Goal: Task Accomplishment & Management: Manage account settings

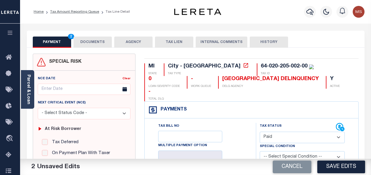
select select "PYD"
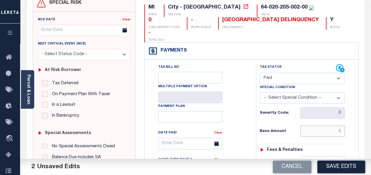
click at [336, 126] on input "text" at bounding box center [322, 131] width 45 height 11
drag, startPoint x: 344, startPoint y: 120, endPoint x: 330, endPoint y: 119, distance: 13.9
click at [330, 126] on input "$0" at bounding box center [322, 131] width 45 height 11
type input "$0.00"
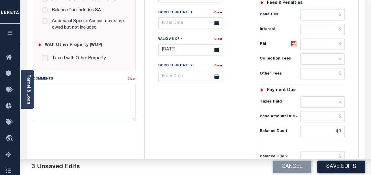
scroll to position [207, 0]
click at [77, 99] on textarea "Comments" at bounding box center [84, 102] width 103 height 37
paste textarea "spoke with t/c [PERSON_NAME] no taxes are due"
drag, startPoint x: 78, startPoint y: 89, endPoint x: 64, endPoint y: 86, distance: 14.2
click at [64, 86] on textarea "spoke with t/c Nancy no taxes are due" at bounding box center [84, 102] width 103 height 37
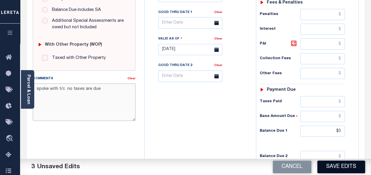
type textarea "spoke with t/c no taxes are due"
click at [351, 165] on button "Save Edits" at bounding box center [342, 167] width 48 height 13
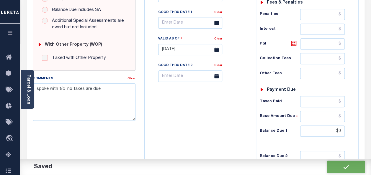
checkbox input "false"
type input "$0"
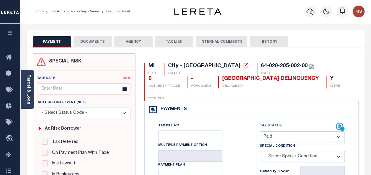
scroll to position [0, 0]
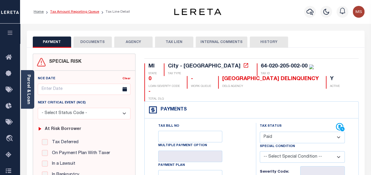
click at [70, 13] on link "Tax Amount Reporting Queue" at bounding box center [74, 12] width 49 height 4
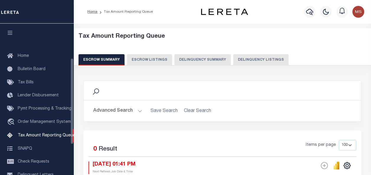
select select "100"
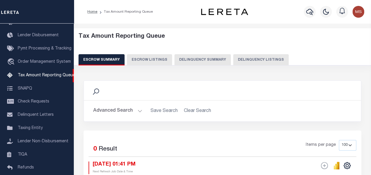
click at [256, 61] on button "Delinquency Listings" at bounding box center [261, 59] width 56 height 11
select select "100"
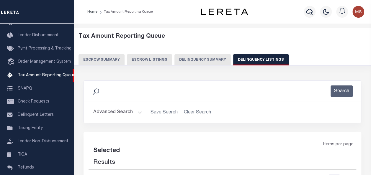
select select "100"
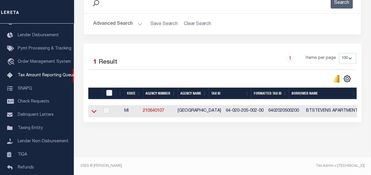
click at [94, 109] on icon at bounding box center [94, 111] width 5 height 6
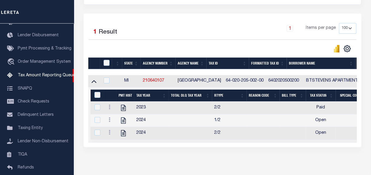
scroll to position [148, 0]
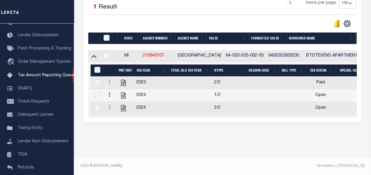
click at [109, 92] on icon at bounding box center [110, 94] width 2 height 5
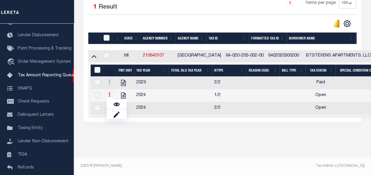
scroll to position [144, 0]
click at [117, 105] on img "" at bounding box center [117, 105] width 6 height 6
checkbox input "true"
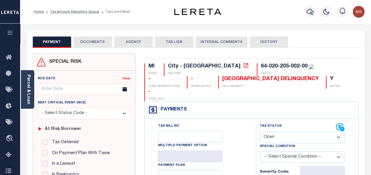
click at [287, 132] on select "- Select Status Code - Open Due/Unpaid Paid Incomplete No Tax Due Internal Refu…" at bounding box center [302, 138] width 85 height 12
select select "PYD"
click at [260, 132] on select "- Select Status Code - Open Due/Unpaid Paid Incomplete No Tax Due Internal Refu…" at bounding box center [302, 138] width 85 height 12
type input "[DATE]"
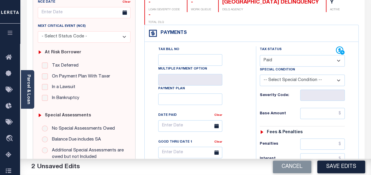
scroll to position [89, 0]
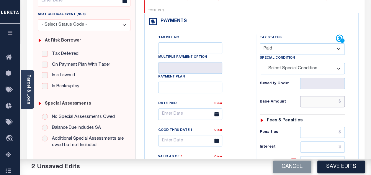
click at [308, 96] on input "text" at bounding box center [322, 101] width 45 height 11
type input "$0.00"
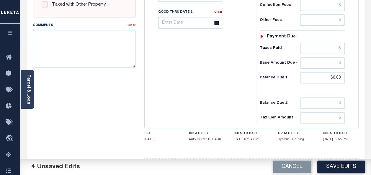
scroll to position [266, 0]
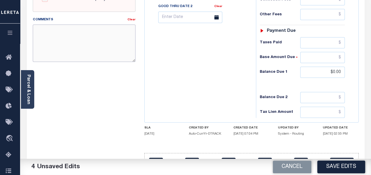
click at [65, 42] on textarea "Comments" at bounding box center [84, 43] width 103 height 37
click at [81, 34] on textarea "Comments" at bounding box center [84, 43] width 103 height 37
paste textarea "spoke with t/c Nancy no taxes are due"
drag, startPoint x: 78, startPoint y: 29, endPoint x: 65, endPoint y: 29, distance: 13.0
click at [65, 29] on textarea "spoke with t/c Nancy no taxes are due" at bounding box center [84, 43] width 103 height 37
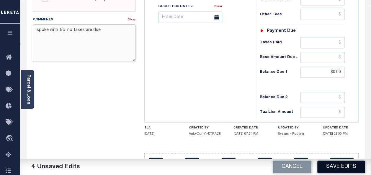
type textarea "spoke with t/c no taxes are due"
click at [332, 168] on button "Save Edits" at bounding box center [342, 167] width 48 height 13
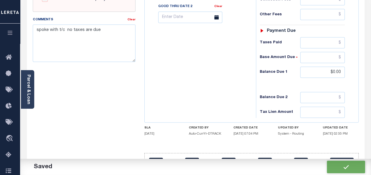
checkbox input "false"
type input "$0"
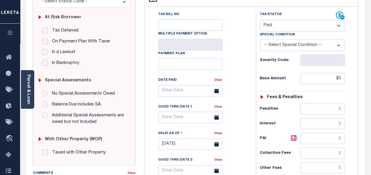
scroll to position [0, 0]
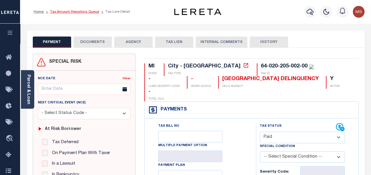
click at [77, 13] on link "Tax Amount Reporting Queue" at bounding box center [74, 12] width 49 height 4
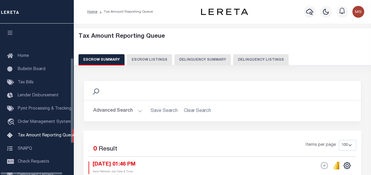
select select "100"
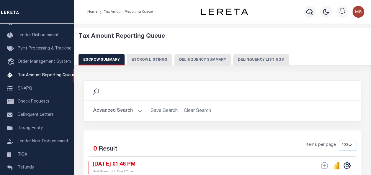
drag, startPoint x: 255, startPoint y: 61, endPoint x: 250, endPoint y: 61, distance: 4.1
click at [253, 61] on button "Delinquency Listings" at bounding box center [261, 59] width 56 height 11
select select "100"
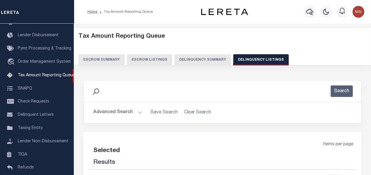
select select "100"
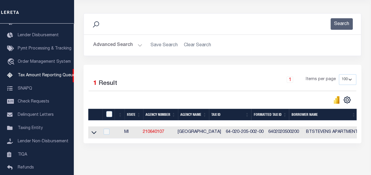
scroll to position [89, 0]
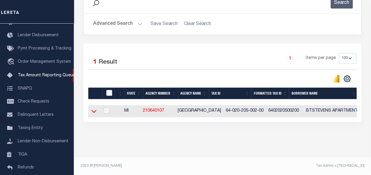
click at [92, 111] on icon at bounding box center [94, 111] width 5 height 3
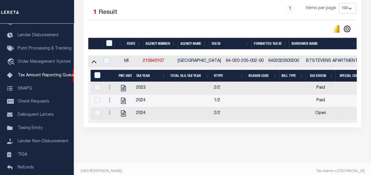
scroll to position [148, 0]
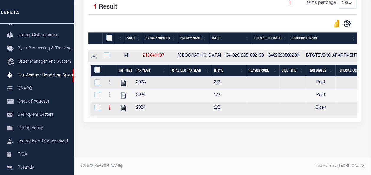
click at [110, 105] on icon at bounding box center [110, 107] width 2 height 5
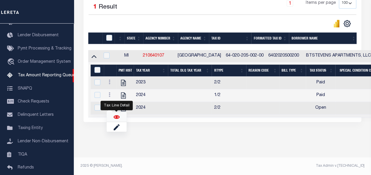
click at [116, 120] on img "" at bounding box center [117, 117] width 6 height 6
checkbox input "true"
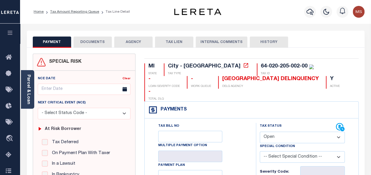
click at [302, 132] on select "- Select Status Code - Open Due/Unpaid Paid Incomplete No Tax Due Internal Refu…" at bounding box center [302, 138] width 85 height 12
select select "PYD"
click at [260, 132] on select "- Select Status Code - Open Due/Unpaid Paid Incomplete No Tax Due Internal Refu…" at bounding box center [302, 138] width 85 height 12
type input "[DATE]"
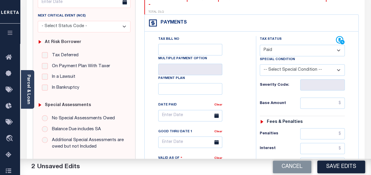
scroll to position [118, 0]
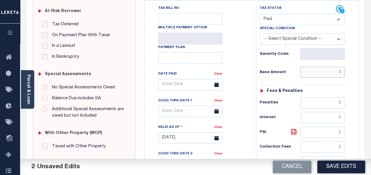
click at [315, 67] on input "text" at bounding box center [322, 72] width 45 height 11
type input "$0.00"
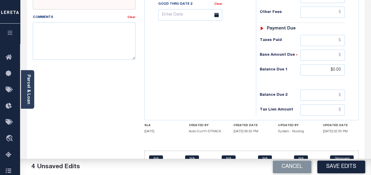
scroll to position [269, 0]
click at [84, 62] on div "Comments Clear" at bounding box center [84, 39] width 112 height 50
click at [28, 43] on div "Comments Clear" at bounding box center [84, 39] width 112 height 50
click at [46, 35] on textarea "Comments" at bounding box center [84, 40] width 103 height 37
paste textarea "spoke with t/c Nancy no taxes are due"
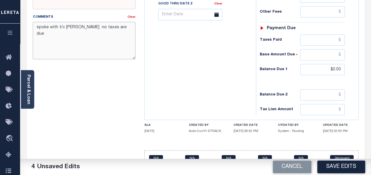
drag, startPoint x: 77, startPoint y: 27, endPoint x: 66, endPoint y: 27, distance: 10.9
click at [66, 27] on textarea "spoke with t/c Nancy no taxes are due" at bounding box center [84, 40] width 103 height 37
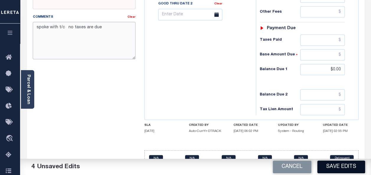
type textarea "spoke with t/c no taxes are due"
click at [349, 166] on button "Save Edits" at bounding box center [342, 167] width 48 height 13
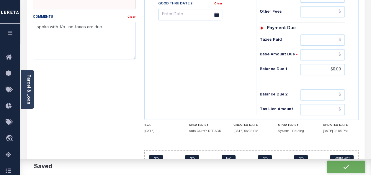
checkbox input "false"
type input "$0"
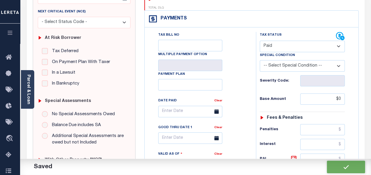
scroll to position [0, 0]
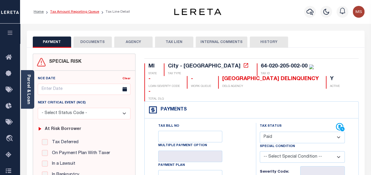
click at [58, 14] on link "Tax Amount Reporting Queue" at bounding box center [74, 12] width 49 height 4
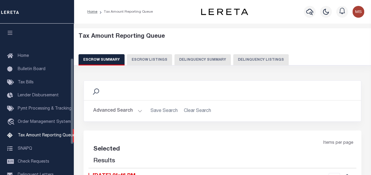
scroll to position [60, 0]
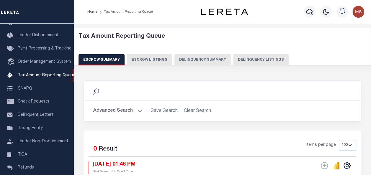
click at [268, 60] on button "Delinquency Listings" at bounding box center [261, 59] width 56 height 11
select select "100"
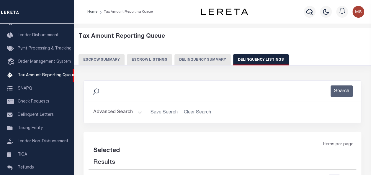
select select "100"
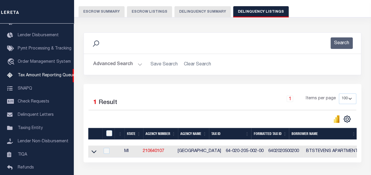
scroll to position [59, 0]
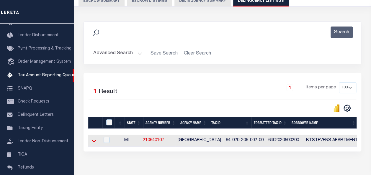
click at [94, 144] on icon at bounding box center [94, 141] width 5 height 6
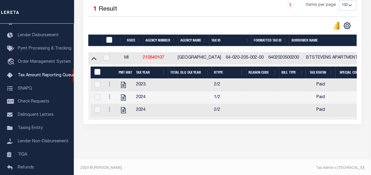
scroll to position [148, 0]
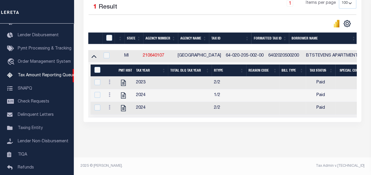
click at [106, 35] on div at bounding box center [110, 38] width 10 height 6
click at [109, 35] on input "checkbox" at bounding box center [109, 38] width 6 height 6
checkbox input "true"
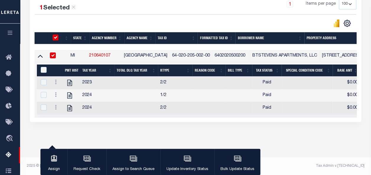
scroll to position [147, 0]
click at [43, 67] on input "&nbsp;" at bounding box center [44, 70] width 6 height 6
checkbox input "true"
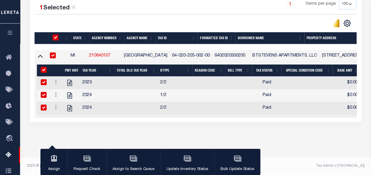
checkbox input "true"
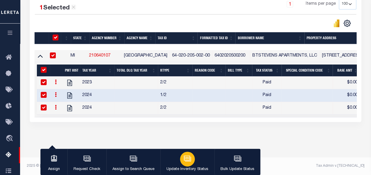
click at [187, 162] on icon "button" at bounding box center [188, 159] width 6 height 4
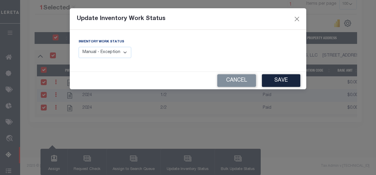
click at [120, 51] on select "Manual - Exception Pended - Awaiting Search Late Add Exception Completed" at bounding box center [105, 53] width 53 height 12
click at [79, 47] on select "Manual - Exception Pended - Awaiting Search Late Add Exception Completed" at bounding box center [105, 53] width 53 height 12
click at [282, 82] on button "Save" at bounding box center [281, 80] width 38 height 13
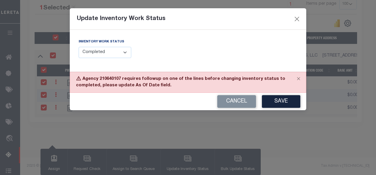
click at [112, 46] on div "Inventory Work Status Manual - Exception Pended - Awaiting Search Late Add Exce…" at bounding box center [105, 48] width 53 height 19
click at [113, 49] on select "Manual - Exception Pended - Awaiting Search Late Add Exception Completed" at bounding box center [105, 53] width 53 height 12
click at [79, 47] on select "Manual - Exception Pended - Awaiting Search Late Add Exception Completed" at bounding box center [105, 53] width 53 height 12
click at [291, 101] on button "Save" at bounding box center [281, 101] width 38 height 13
click at [296, 18] on button "Close" at bounding box center [297, 19] width 8 height 8
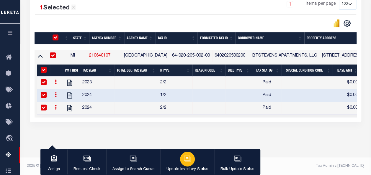
click at [189, 159] on icon "button" at bounding box center [188, 159] width 8 height 8
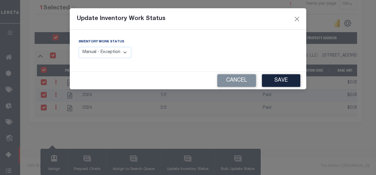
click at [124, 50] on select "Manual - Exception Pended - Awaiting Search Late Add Exception Completed" at bounding box center [105, 53] width 53 height 12
select select "4"
click at [79, 47] on select "Manual - Exception Pended - Awaiting Search Late Add Exception Completed" at bounding box center [105, 53] width 53 height 12
click at [287, 79] on button "Save" at bounding box center [281, 80] width 38 height 13
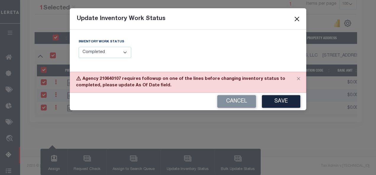
click at [294, 18] on button "Close" at bounding box center [297, 19] width 8 height 8
